Goal: Download file/media

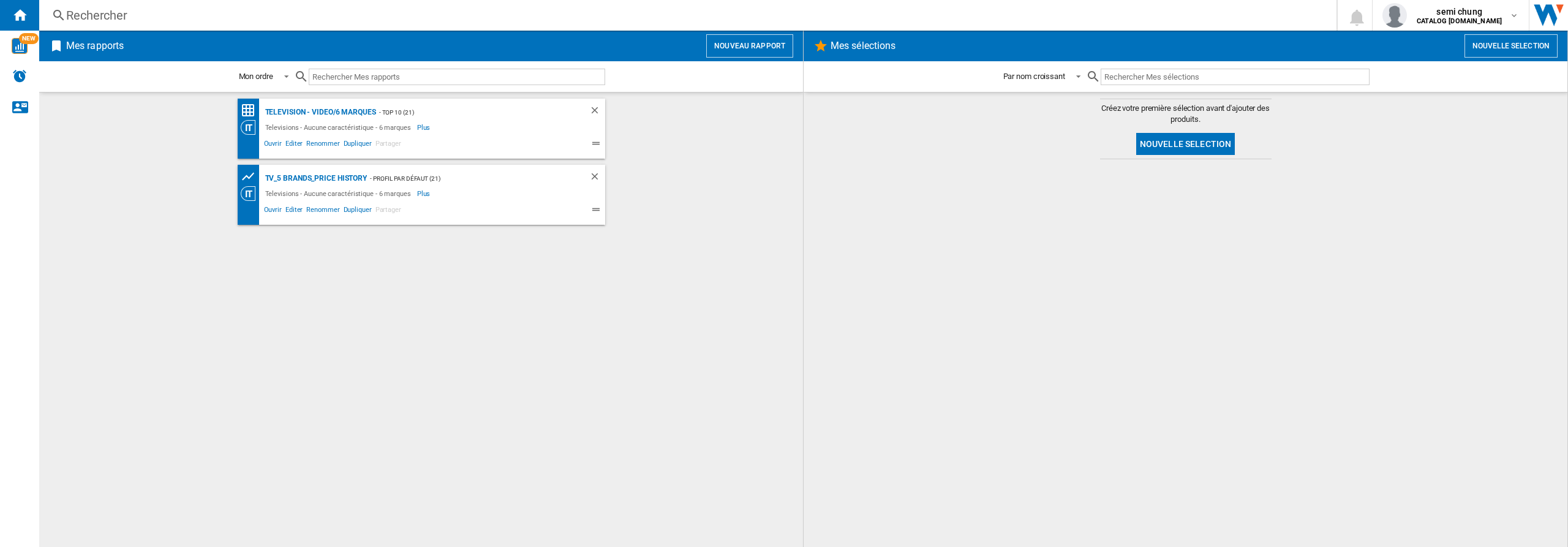
click at [142, 186] on wk-bookmarked-report "TV_5 Brands_Price History - Profil par défaut (21) Televisions - Aucune caracté…" at bounding box center [420, 195] width 739 height 60
click at [327, 110] on div "Television - video/6 marques" at bounding box center [319, 112] width 114 height 15
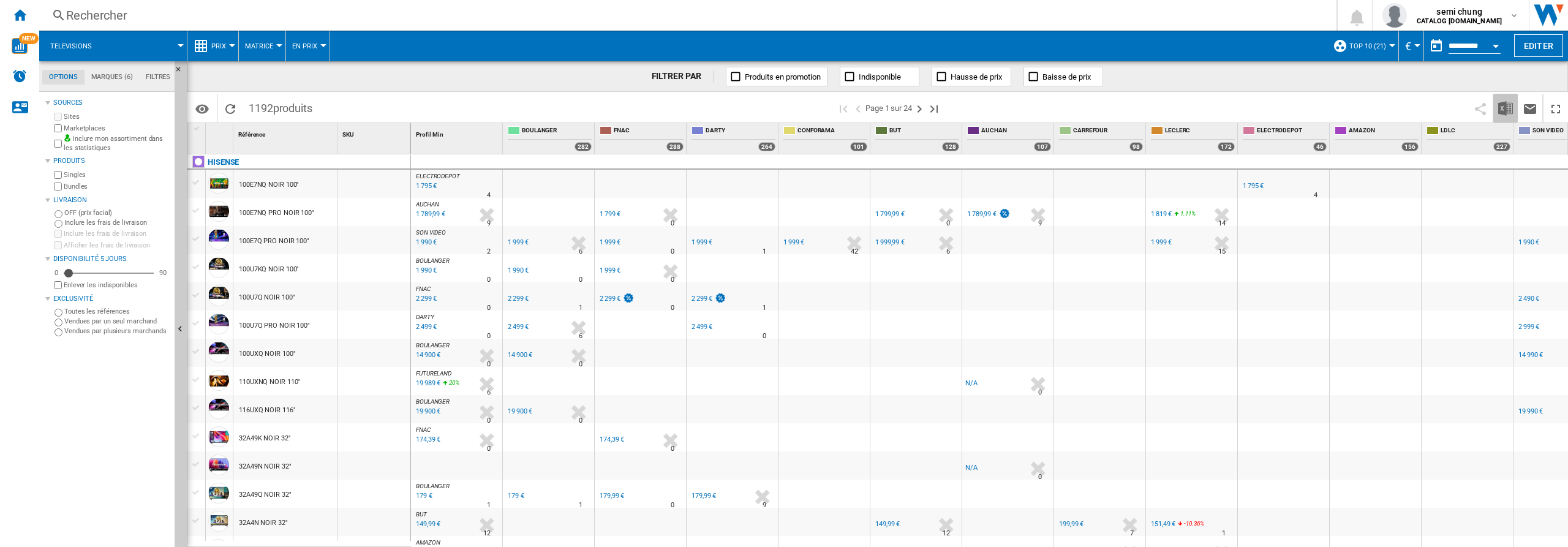
click at [1505, 107] on img "Télécharger au format Excel" at bounding box center [1506, 108] width 15 height 15
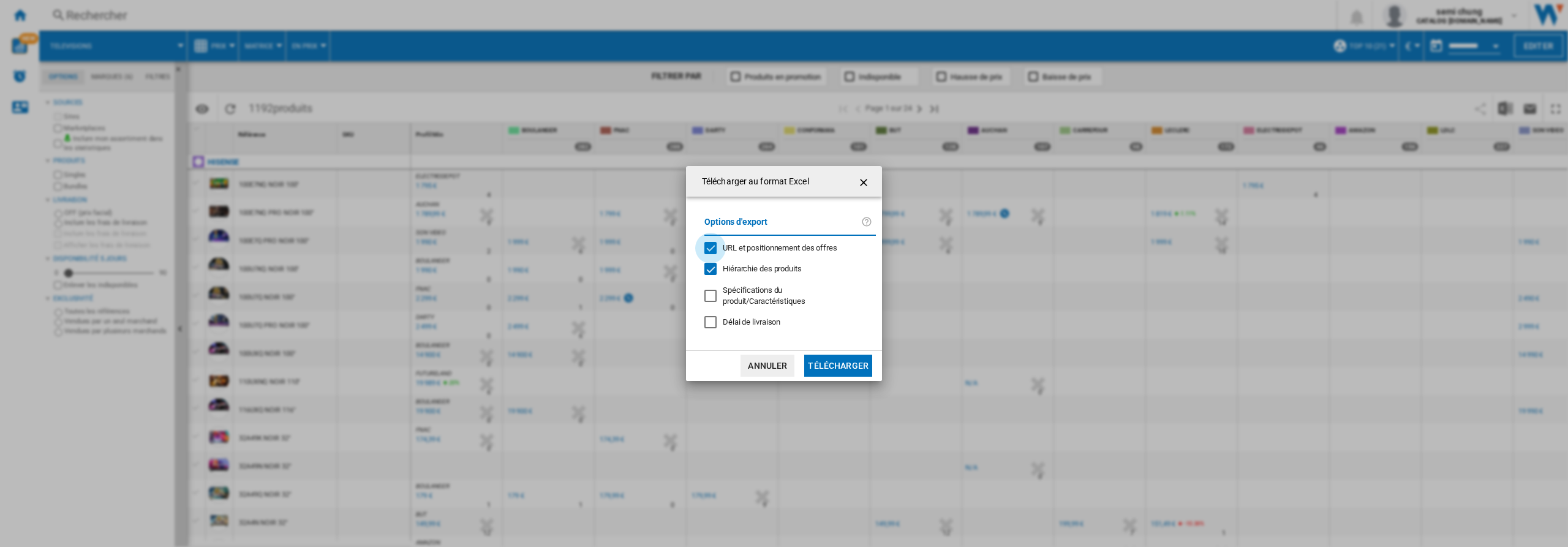
click at [711, 247] on div "URL et positionnement des offres" at bounding box center [711, 248] width 12 height 12
click at [711, 271] on div "Hiérarchie des produits" at bounding box center [711, 268] width 12 height 12
click at [847, 364] on button "Télécharger" at bounding box center [838, 366] width 68 height 22
